Goal: Information Seeking & Learning: Find contact information

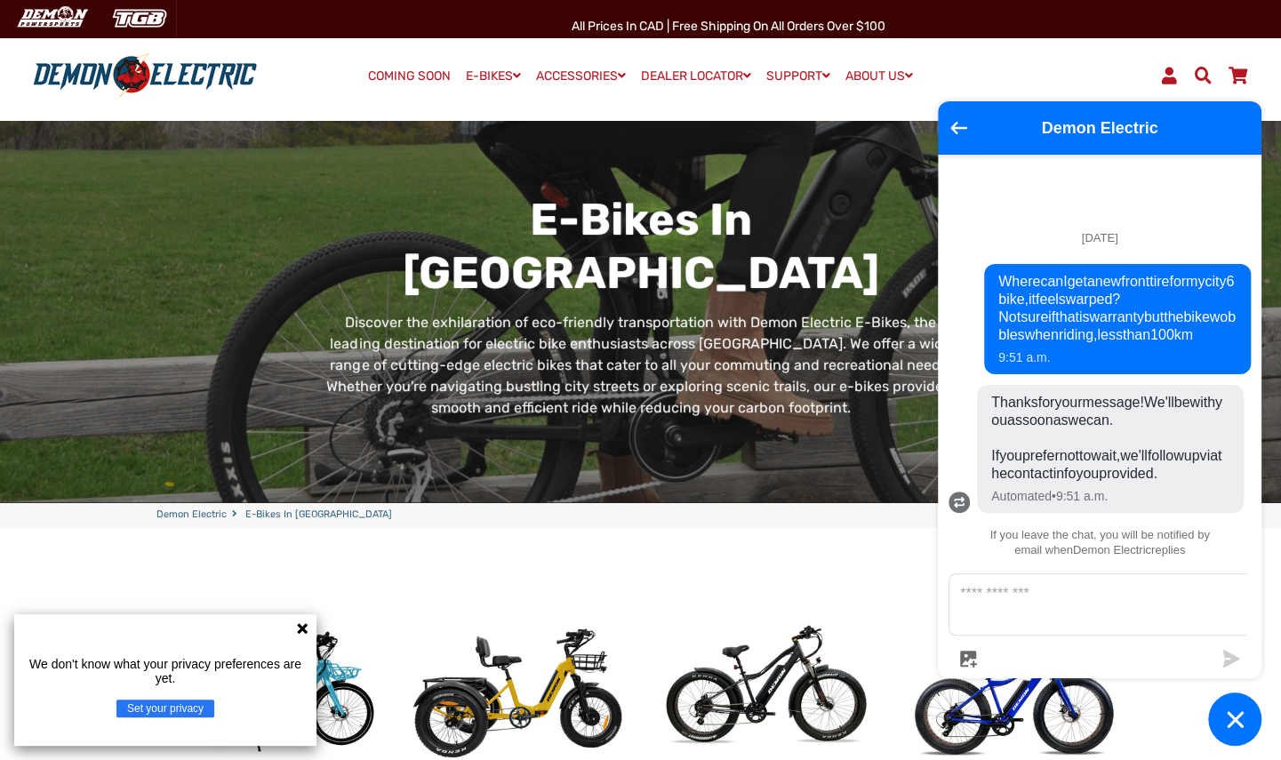
drag, startPoint x: 1040, startPoint y: 521, endPoint x: 1127, endPoint y: 504, distance: 88.7
click at [1127, 504] on div "Thanks for your message! We'll be with you as soon as we can. If you prefer not…" at bounding box center [1110, 449] width 267 height 128
drag, startPoint x: 1127, startPoint y: 504, endPoint x: 1047, endPoint y: 599, distance: 124.3
click at [1047, 599] on textarea "Message us" at bounding box center [1110, 604] width 323 height 60
click at [1053, 483] on span "Thanks for your message! We'll be with you as soon as we can. If you prefer not…" at bounding box center [1110, 438] width 238 height 89
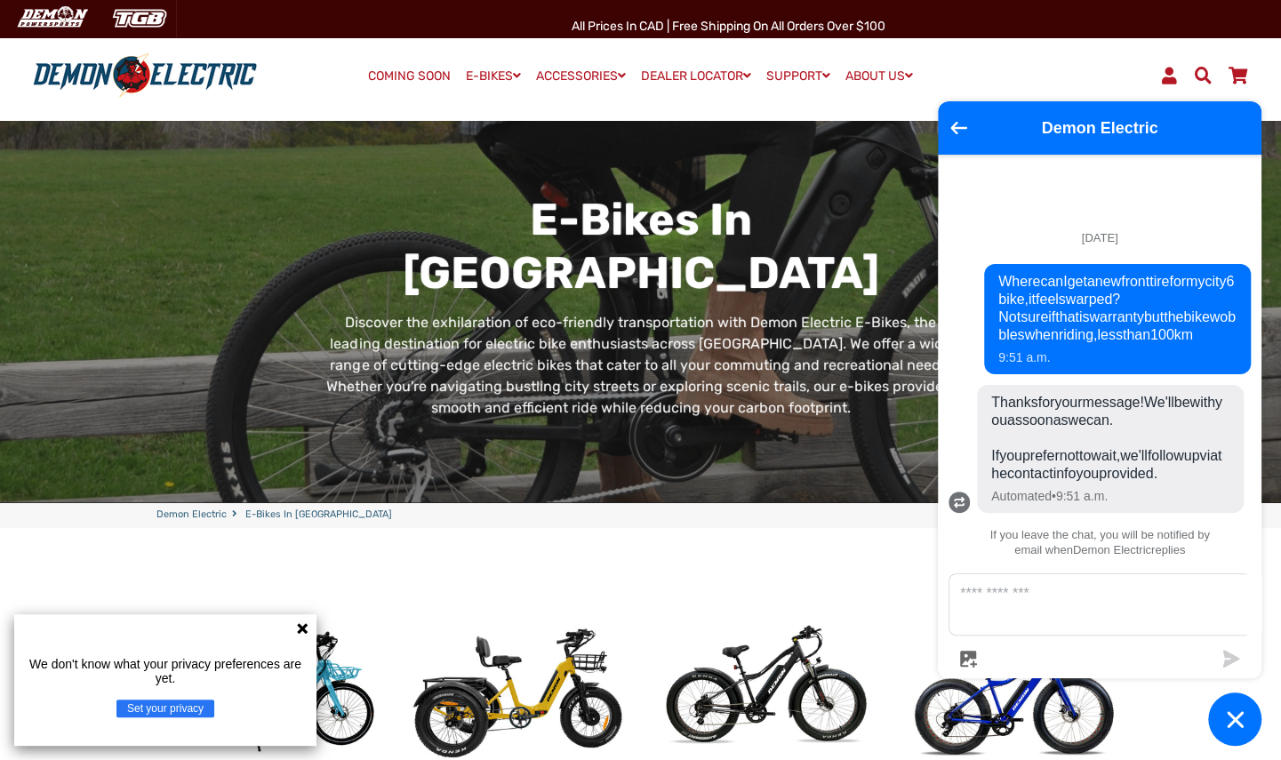
click at [1116, 483] on span "Thanks for your message! We'll be with you as soon as we can. If you prefer not…" at bounding box center [1110, 438] width 238 height 89
click at [1105, 563] on div "If you leave the chat, you will be notified by email when Demon Electric replies" at bounding box center [1100, 545] width 324 height 36
click at [1047, 604] on textarea "Message us" at bounding box center [1110, 604] width 323 height 60
click at [1202, 636] on form at bounding box center [1099, 620] width 302 height 94
click at [1117, 620] on textarea "Message us" at bounding box center [1110, 604] width 323 height 60
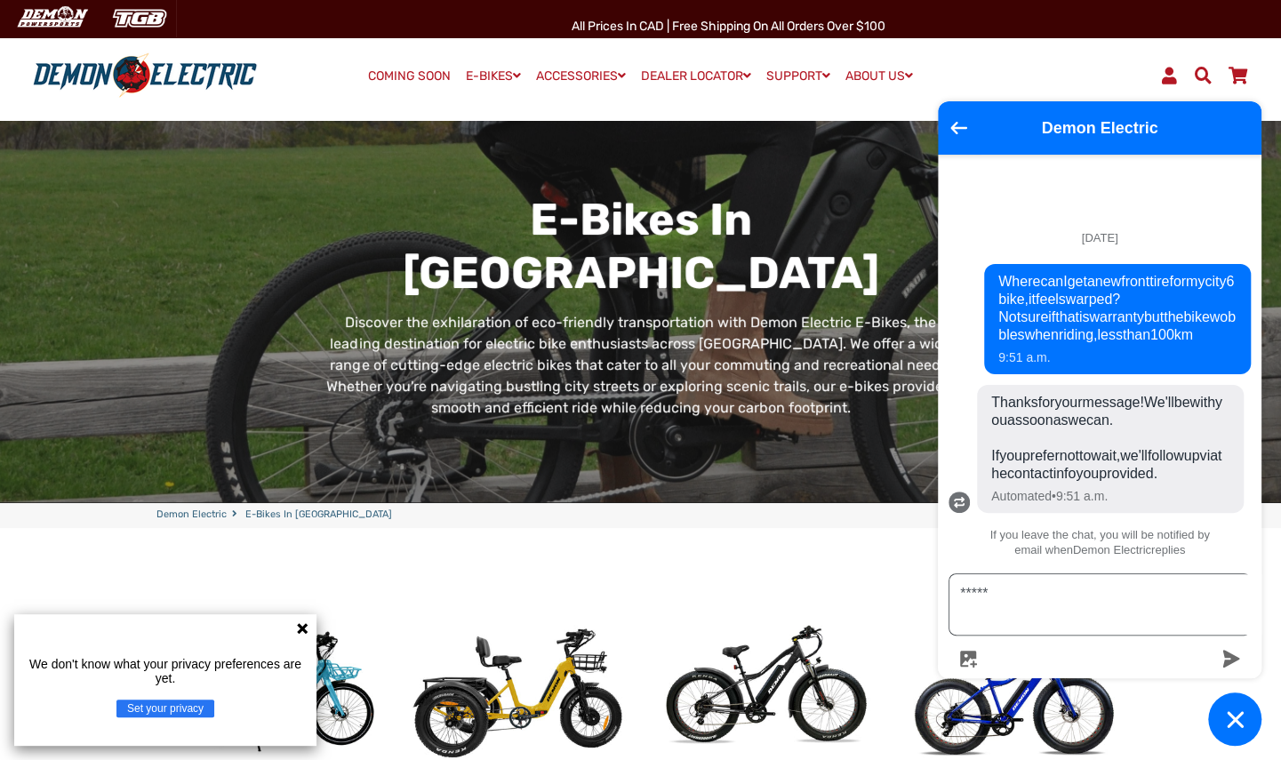
type textarea "*****"
click at [1227, 655] on icon "submit" at bounding box center [1231, 659] width 17 height 18
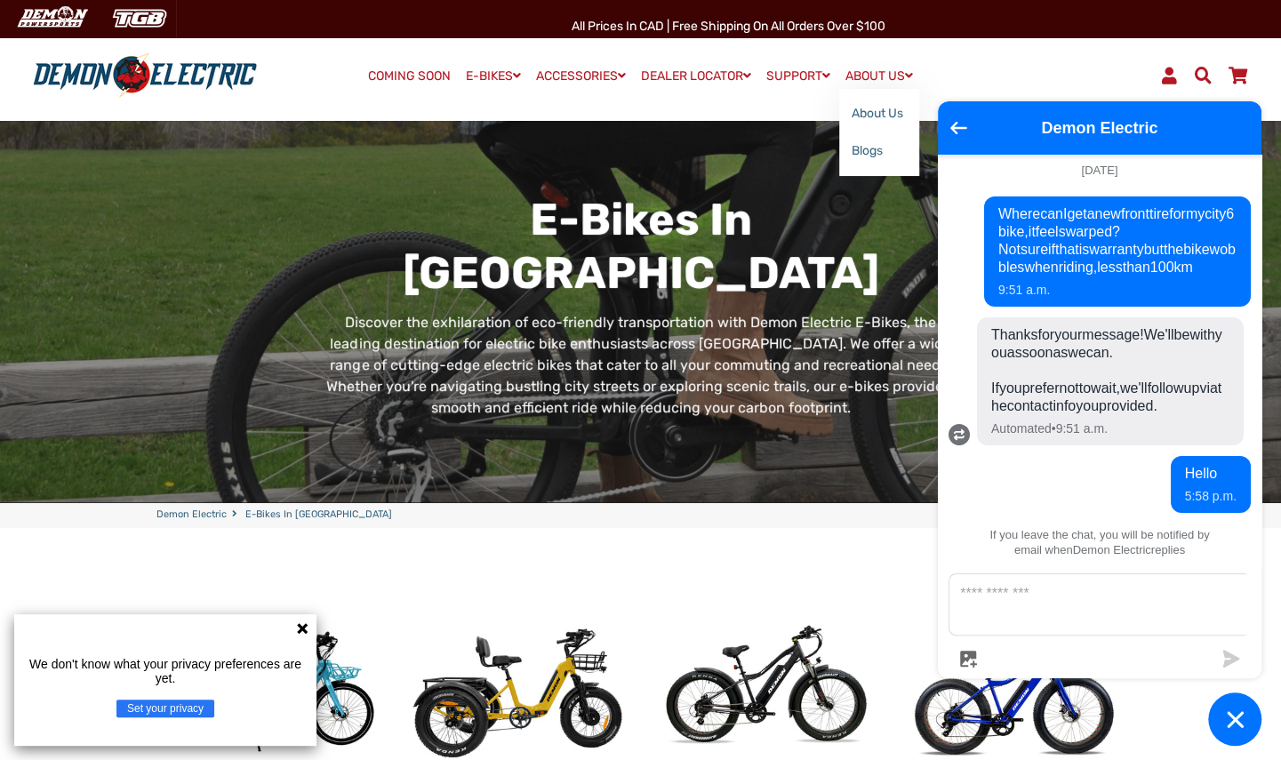
click at [898, 67] on link "ABOUT US" at bounding box center [879, 76] width 80 height 26
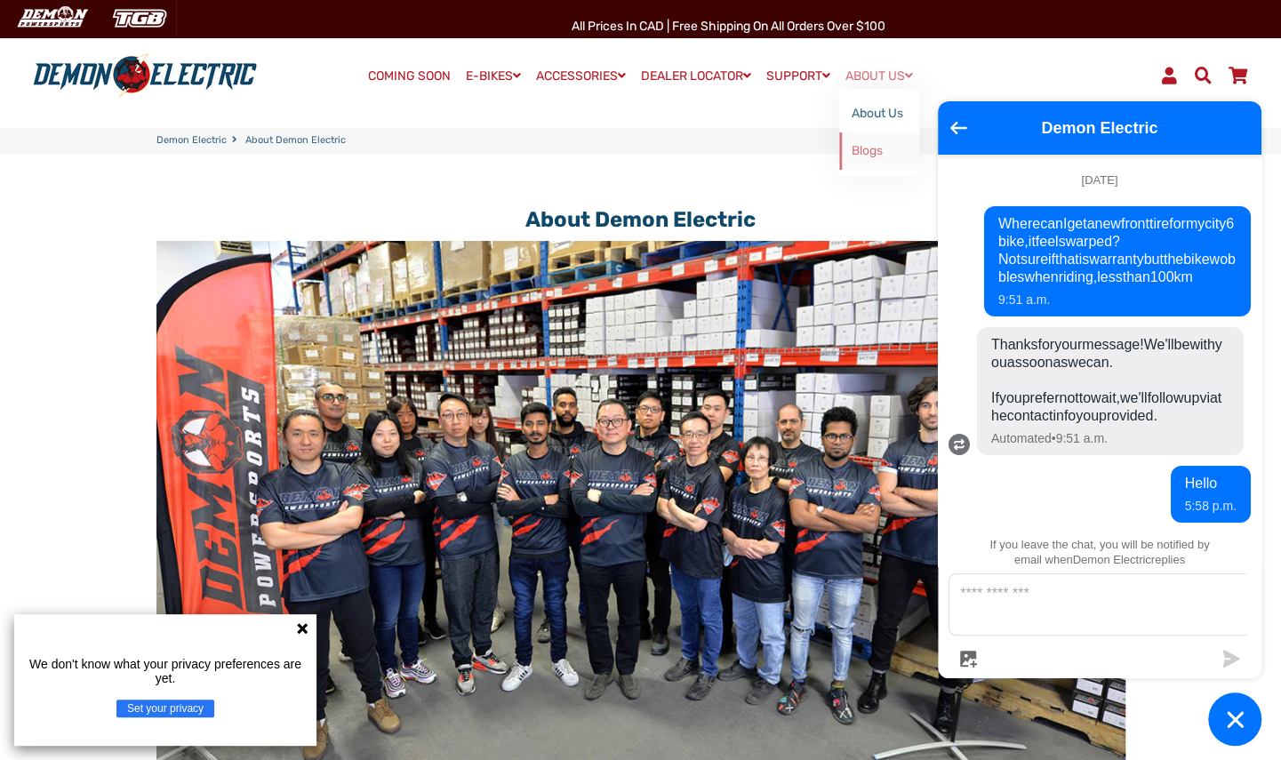
scroll to position [59, 0]
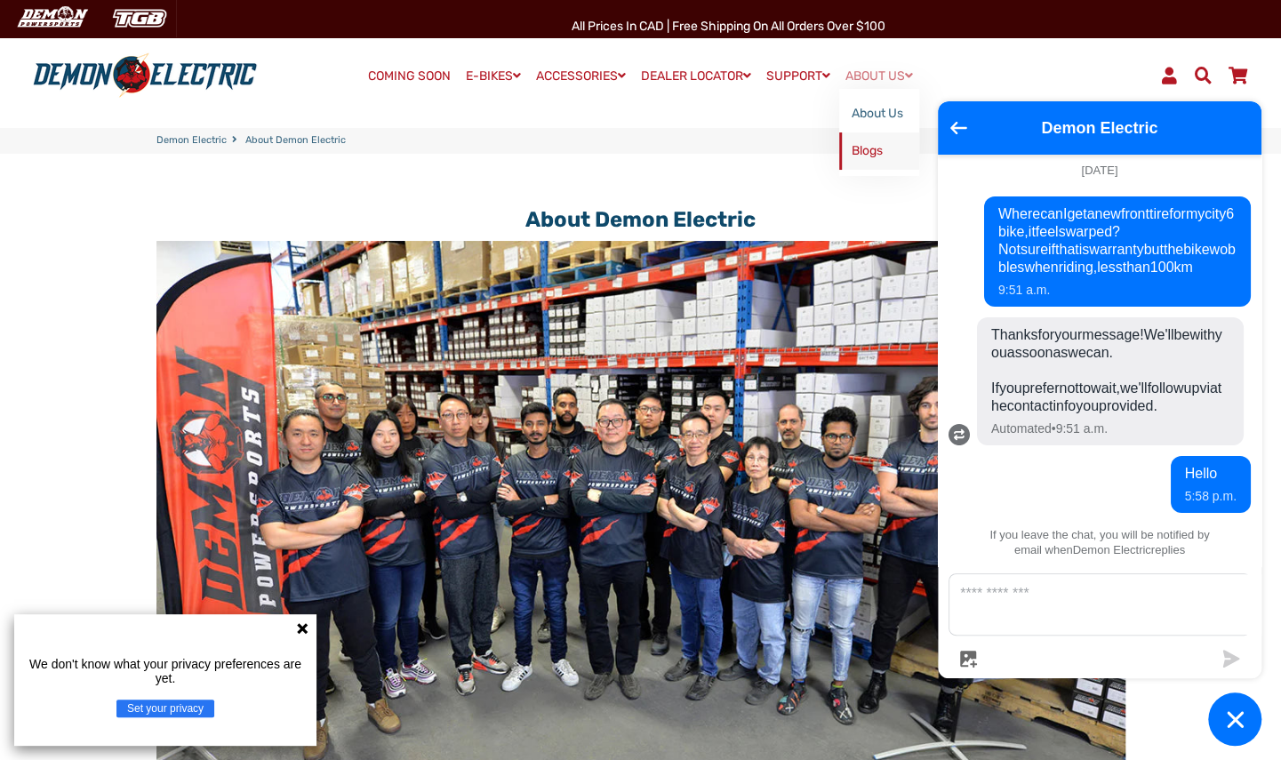
click at [875, 152] on link "Blogs" at bounding box center [879, 150] width 80 height 37
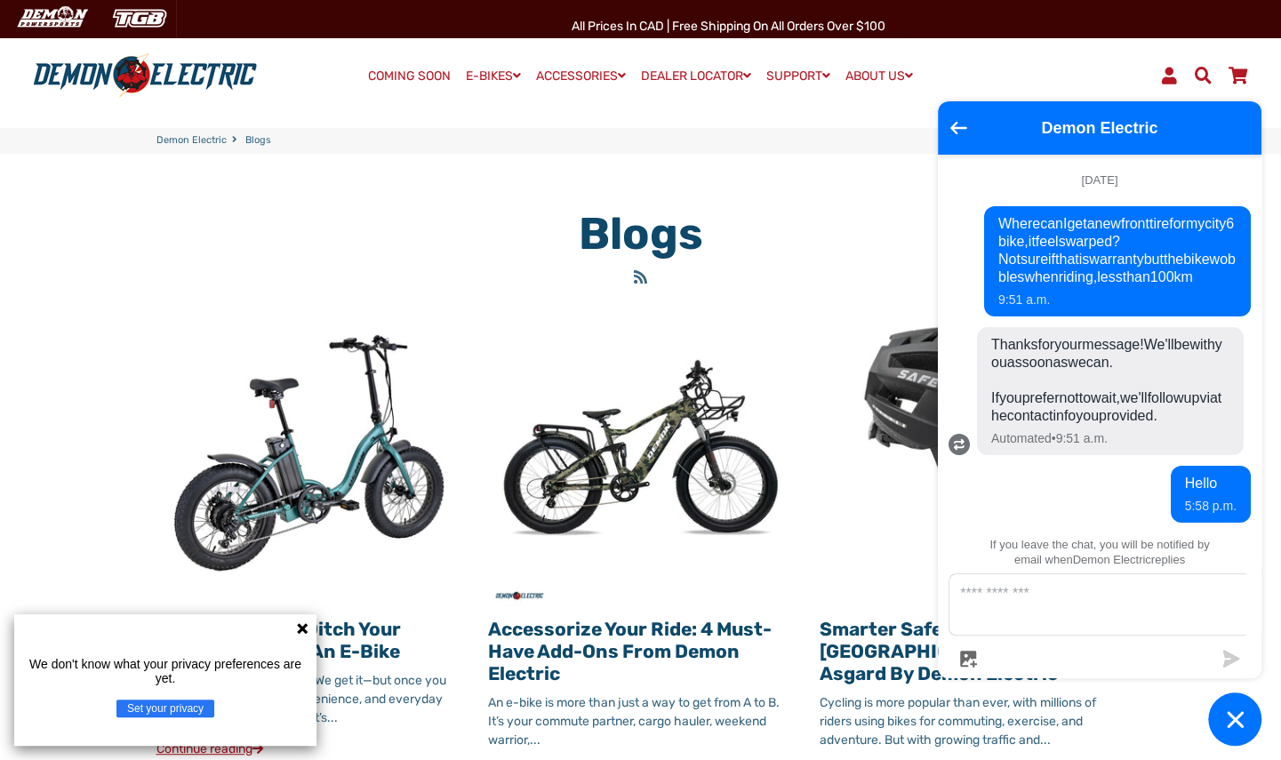
scroll to position [59, 0]
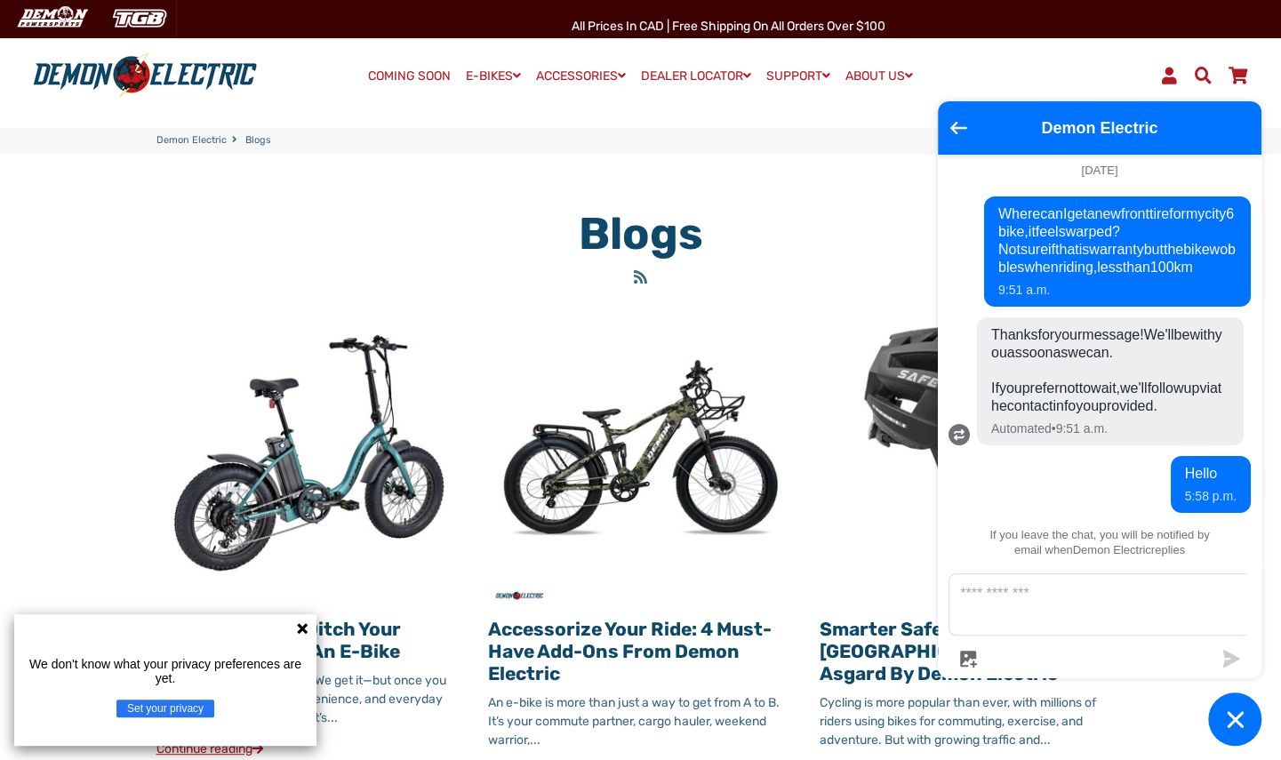
click at [820, 246] on h1 "Blogs" at bounding box center [640, 233] width 637 height 53
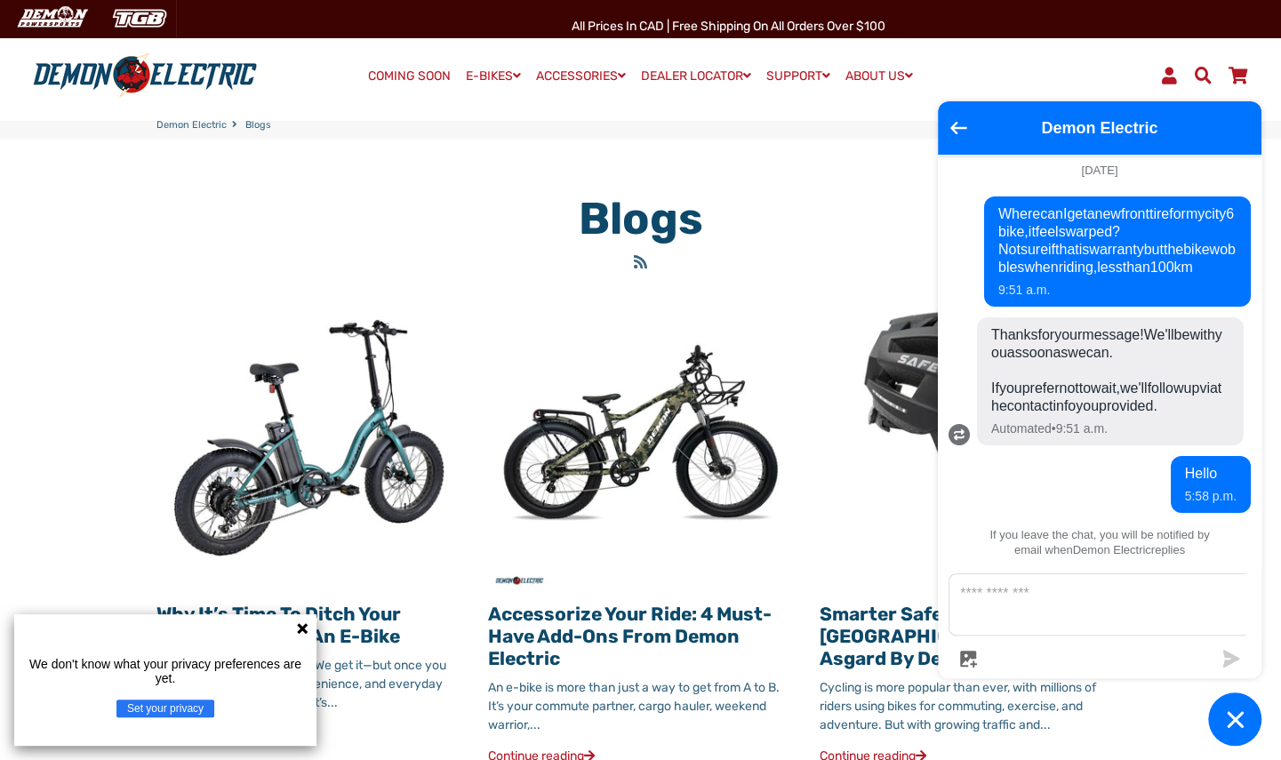
scroll to position [0, 0]
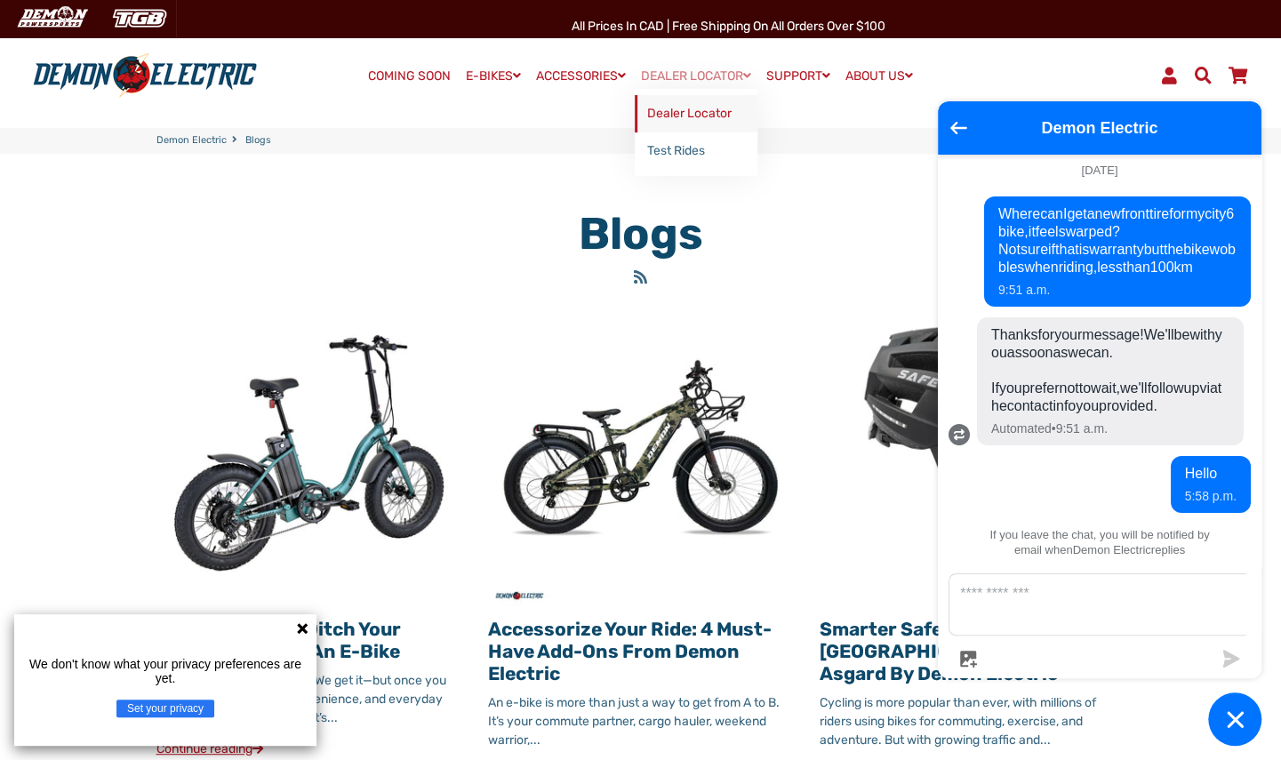
click at [702, 110] on link "Dealer Locator" at bounding box center [696, 113] width 123 height 37
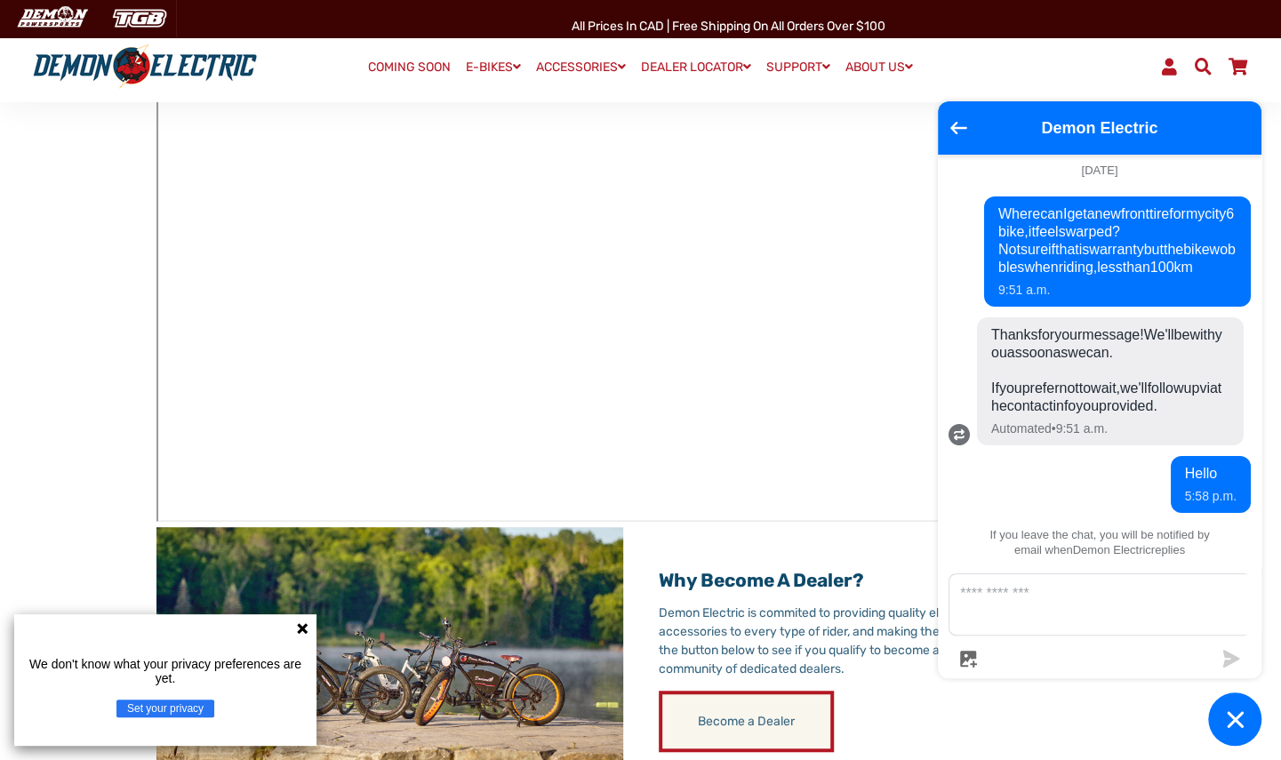
scroll to position [267, 0]
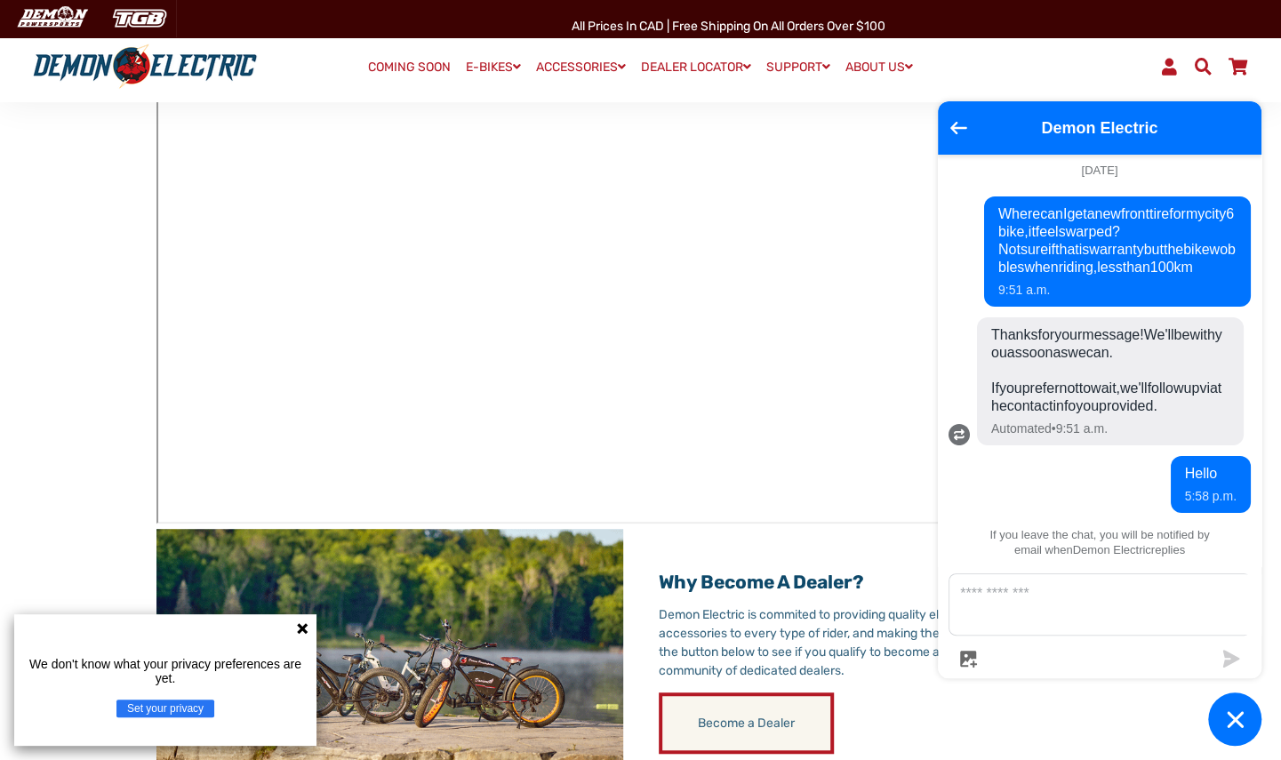
click at [119, 320] on main "Dealer Locator Demon Electric works with local dealers all over [GEOGRAPHIC_DAT…" at bounding box center [640, 681] width 1281 height 1589
click at [84, 297] on main "Dealer Locator Demon Electric works with local dealers all over [GEOGRAPHIC_DAT…" at bounding box center [640, 681] width 1281 height 1589
click at [997, 82] on div "Menu Account Demon Electric COMING SOON E-BIKES" at bounding box center [640, 66] width 1281 height 71
